Goal: Task Accomplishment & Management: Complete application form

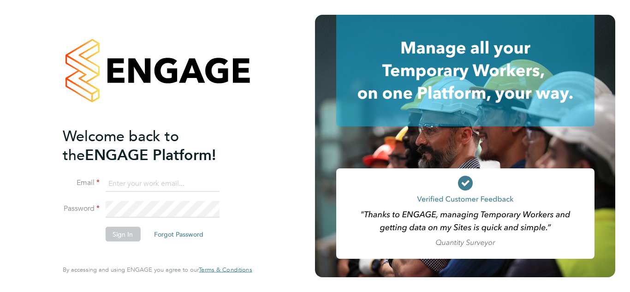
click at [113, 183] on input at bounding box center [162, 183] width 114 height 17
type input "[EMAIL_ADDRESS][DOMAIN_NAME]"
click at [118, 230] on button "Sign In" at bounding box center [122, 233] width 35 height 15
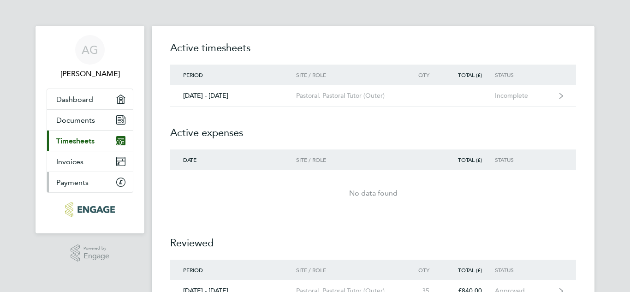
click at [72, 184] on span "Payments" at bounding box center [72, 182] width 32 height 9
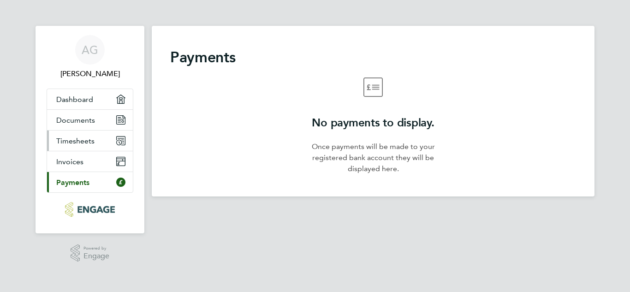
click at [67, 141] on span "Timesheets" at bounding box center [75, 140] width 38 height 9
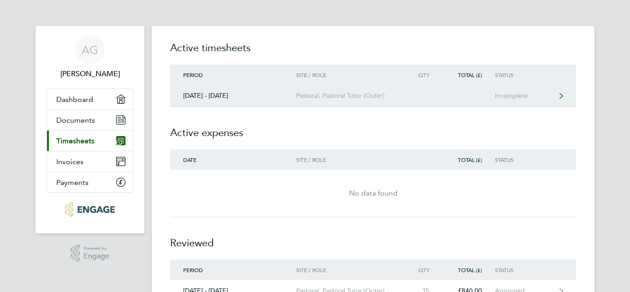
click at [451, 92] on link "22 - 28 Sept 2025 Pastoral, Pastoral Tutor (Outer) Incomplete" at bounding box center [373, 96] width 406 height 22
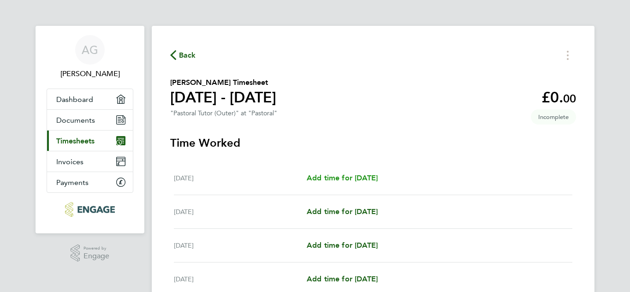
click at [343, 174] on span "Add time for Mon 22 Sep" at bounding box center [341, 177] width 71 height 9
select select "60"
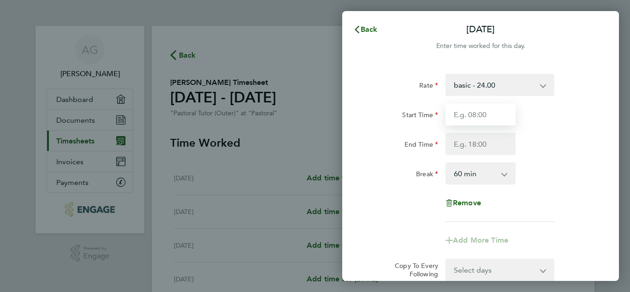
click at [457, 115] on input "Start Time" at bounding box center [480, 114] width 70 height 22
type input "08:30"
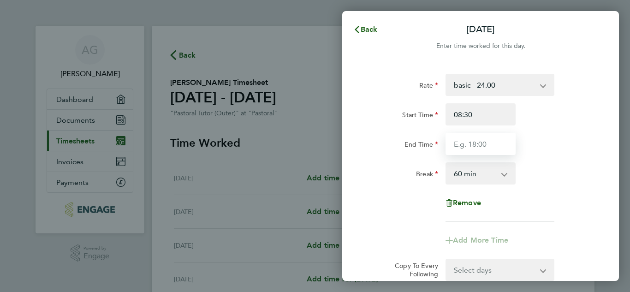
click at [459, 142] on input "End Time" at bounding box center [480, 144] width 70 height 22
type input "16:30"
click at [484, 176] on select "0 min 15 min 30 min 45 min 60 min 75 min 90 min" at bounding box center [474, 173] width 57 height 20
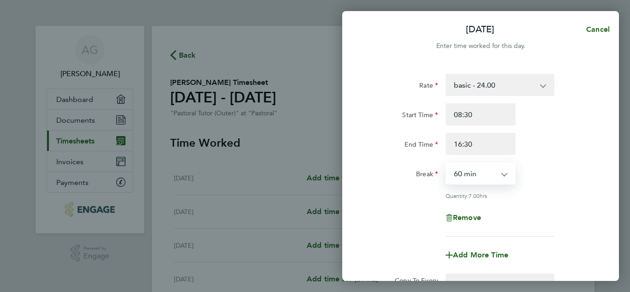
click at [446, 163] on select "0 min 15 min 30 min 45 min 60 min 75 min 90 min" at bounding box center [474, 173] width 57 height 20
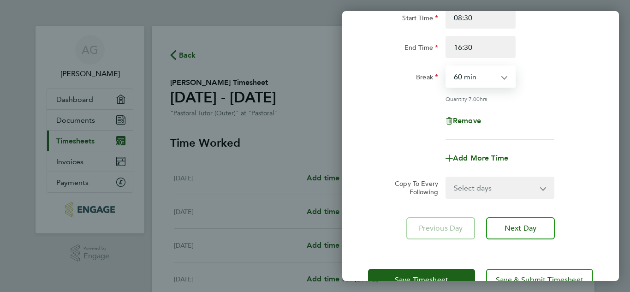
scroll to position [124, 0]
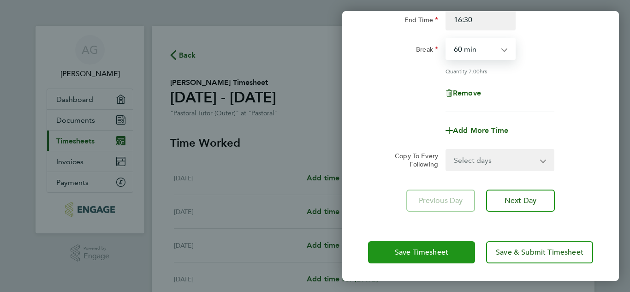
click at [438, 249] on span "Save Timesheet" at bounding box center [421, 251] width 53 height 9
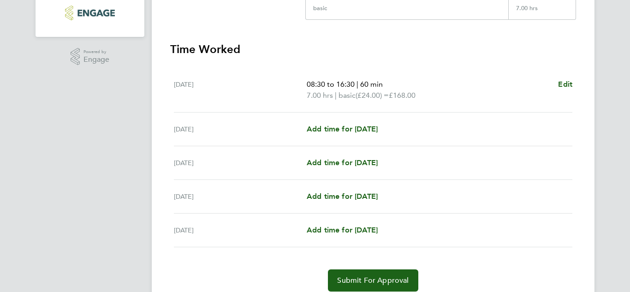
scroll to position [200, 0]
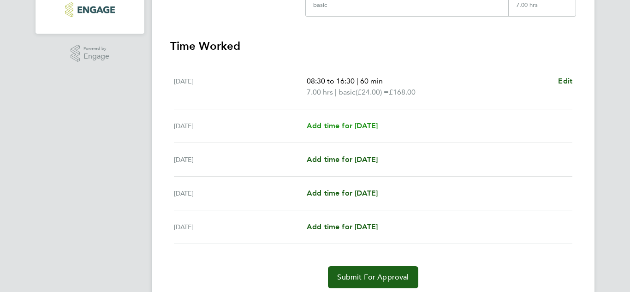
click at [335, 123] on span "Add time for Tue 23 Sep" at bounding box center [341, 125] width 71 height 9
select select "60"
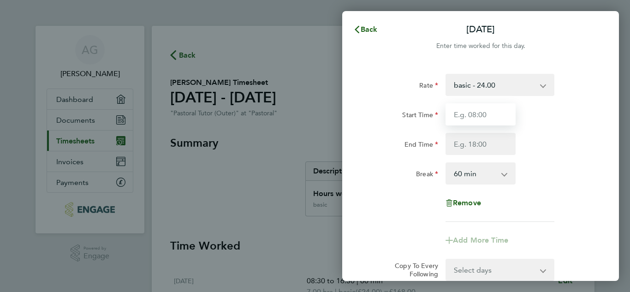
click at [459, 115] on input "Start Time" at bounding box center [480, 114] width 70 height 22
type input "08:30"
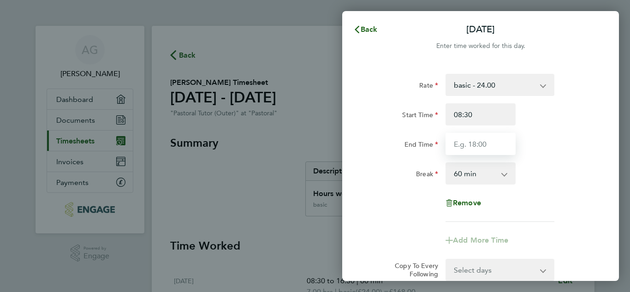
click at [454, 146] on input "End Time" at bounding box center [480, 144] width 70 height 22
type input "13:00"
click at [474, 171] on select "0 min 15 min 30 min 45 min 60 min 75 min 90 min" at bounding box center [474, 173] width 57 height 20
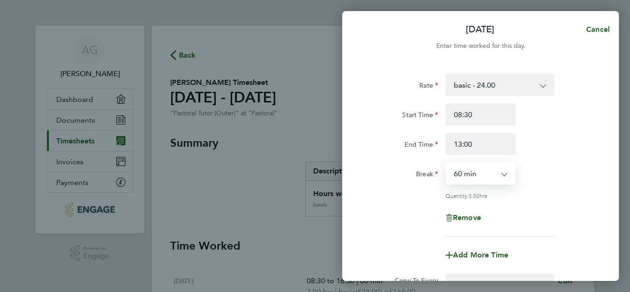
select select "30"
click at [446, 163] on select "0 min 15 min 30 min 45 min 60 min 75 min 90 min" at bounding box center [474, 173] width 57 height 20
click at [543, 181] on div "Break 0 min 15 min 30 min 45 min 60 min 75 min 90 min" at bounding box center [480, 173] width 232 height 22
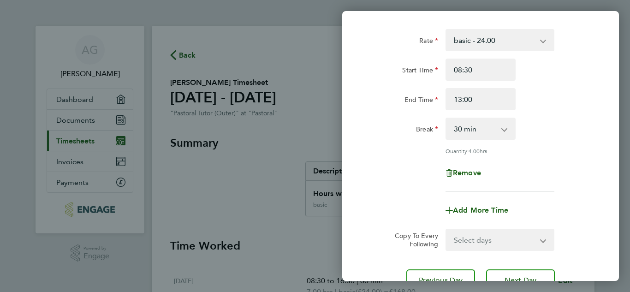
scroll to position [124, 0]
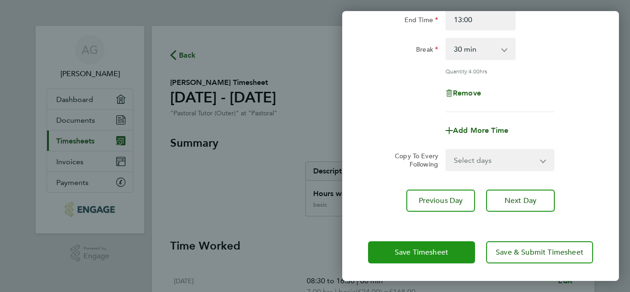
click at [403, 247] on span "Save Timesheet" at bounding box center [421, 251] width 53 height 9
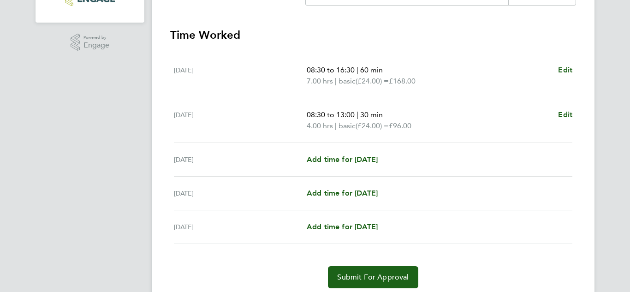
scroll to position [211, 0]
click at [317, 155] on span "Add time for Wed 24 Sep" at bounding box center [341, 158] width 71 height 9
select select "60"
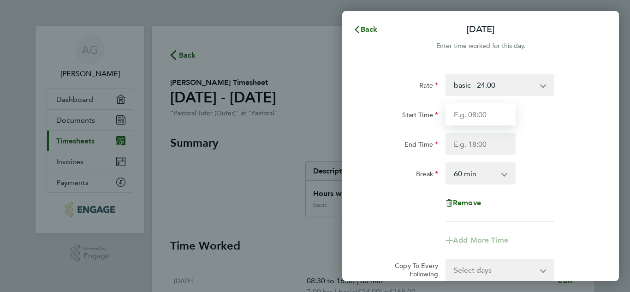
click at [465, 121] on input "Start Time" at bounding box center [480, 114] width 70 height 22
type input "08:30"
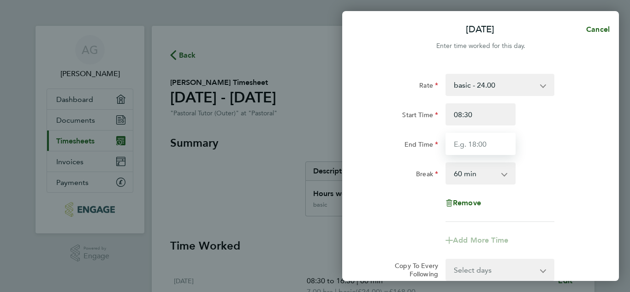
click at [452, 143] on input "End Time" at bounding box center [480, 144] width 70 height 22
type input "16:30"
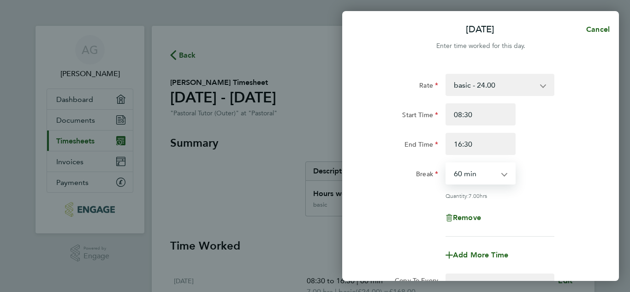
click at [468, 174] on select "0 min 15 min 30 min 45 min 60 min 75 min 90 min" at bounding box center [474, 173] width 57 height 20
select select "30"
click at [446, 163] on select "0 min 15 min 30 min 45 min 60 min 75 min 90 min" at bounding box center [474, 173] width 57 height 20
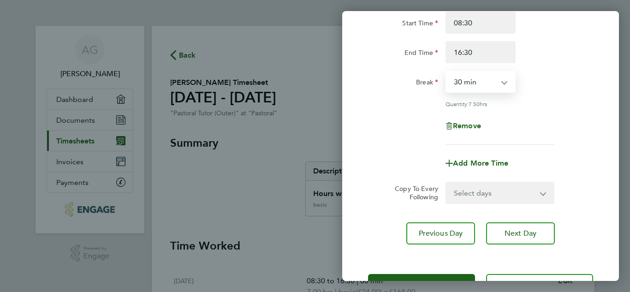
scroll to position [124, 0]
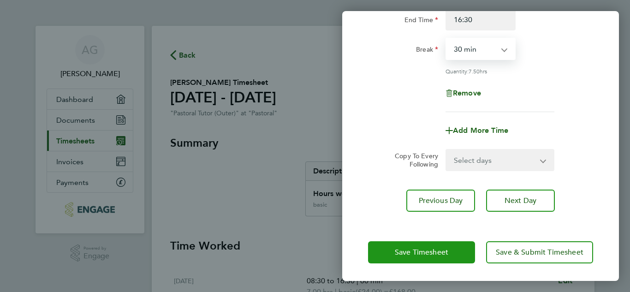
click at [435, 247] on span "Save Timesheet" at bounding box center [421, 251] width 53 height 9
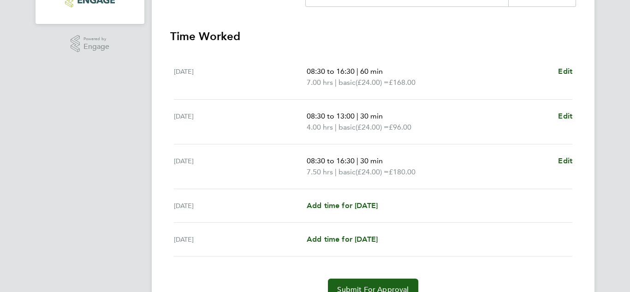
scroll to position [210, 0]
click at [338, 203] on span "Add time for Thu 25 Sep" at bounding box center [341, 204] width 71 height 9
select select "60"
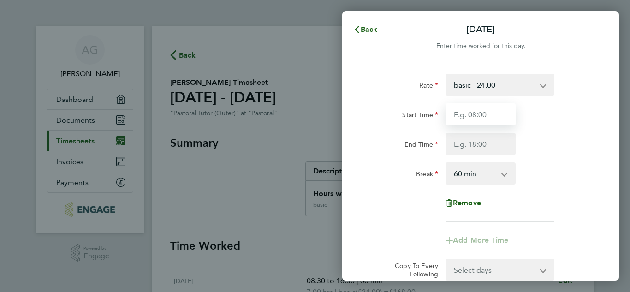
click at [453, 119] on input "Start Time" at bounding box center [480, 114] width 70 height 22
type input "08:30"
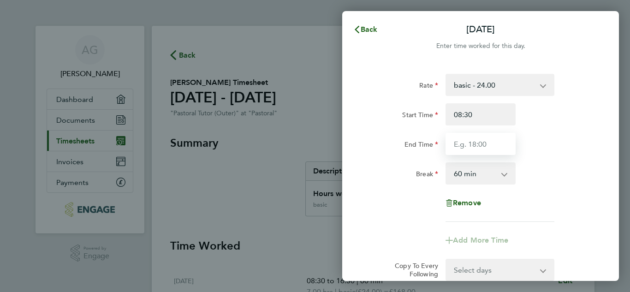
click at [455, 144] on input "End Time" at bounding box center [480, 144] width 70 height 22
type input "16:30"
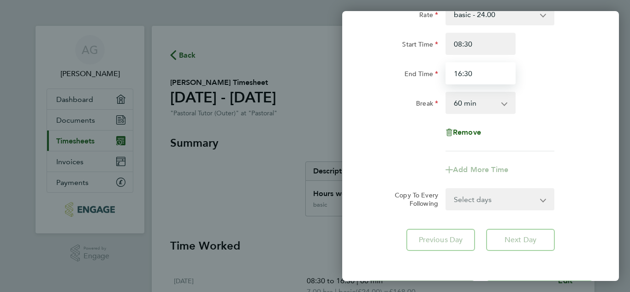
scroll to position [111, 0]
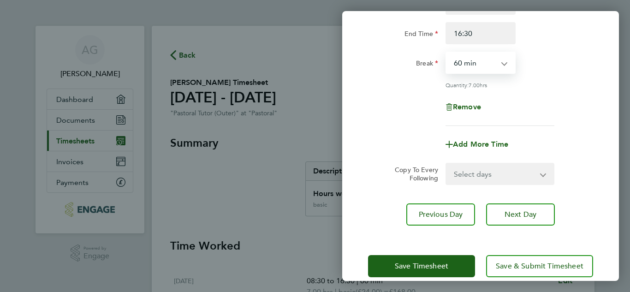
click at [478, 65] on select "0 min 15 min 30 min 45 min 60 min 75 min 90 min" at bounding box center [474, 63] width 57 height 20
click at [446, 53] on select "0 min 15 min 30 min 45 min 60 min 75 min 90 min" at bounding box center [474, 63] width 57 height 20
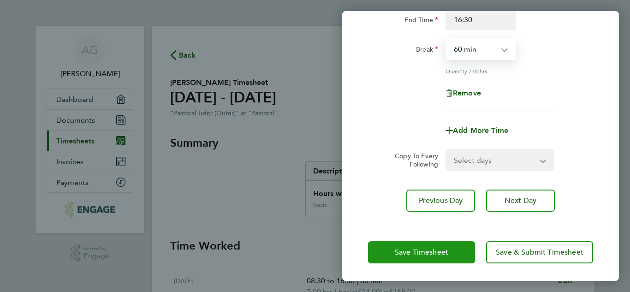
click at [406, 242] on button "Save Timesheet" at bounding box center [421, 252] width 107 height 22
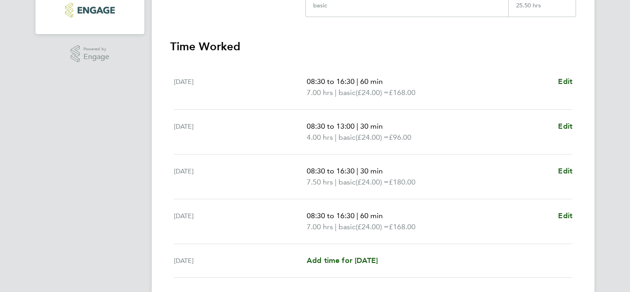
scroll to position [266, 0]
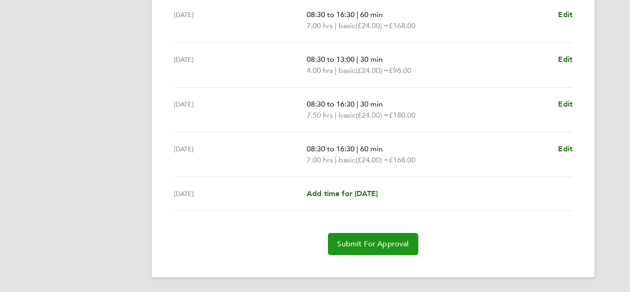
click at [378, 241] on span "Submit For Approval" at bounding box center [372, 243] width 71 height 9
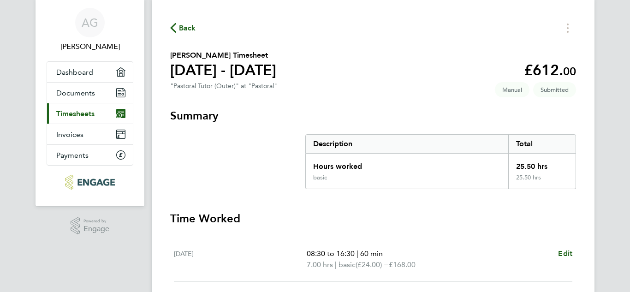
scroll to position [0, 0]
